Goal: Task Accomplishment & Management: Use online tool/utility

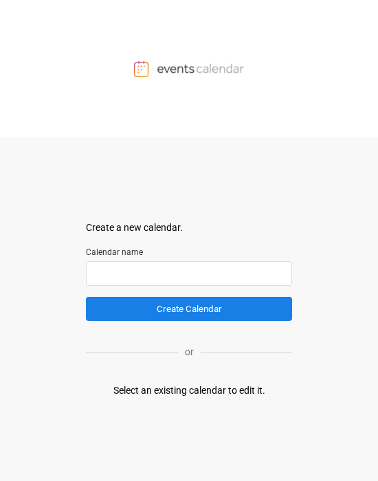
click at [159, 236] on input "text" at bounding box center [189, 273] width 206 height 25
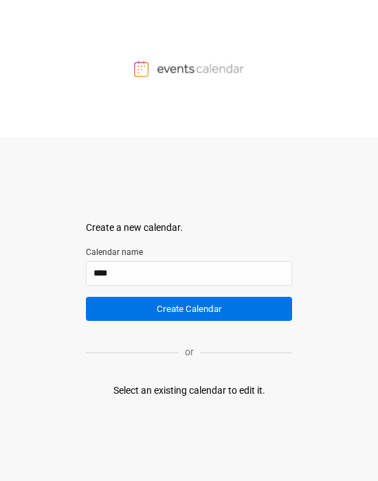
type input "****"
click at [159, 236] on button "Create Calendar" at bounding box center [189, 309] width 206 height 24
